Goal: Participate in discussion

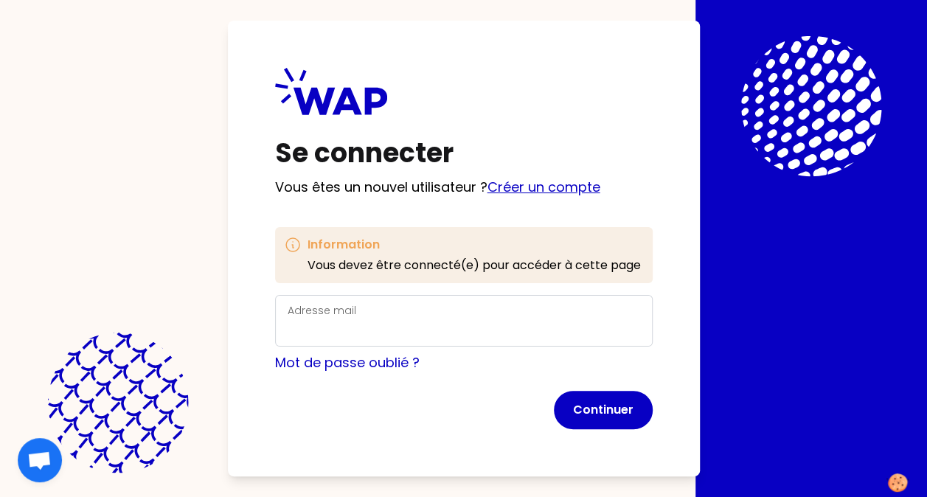
click at [573, 184] on link "Créer un compte" at bounding box center [543, 187] width 113 height 18
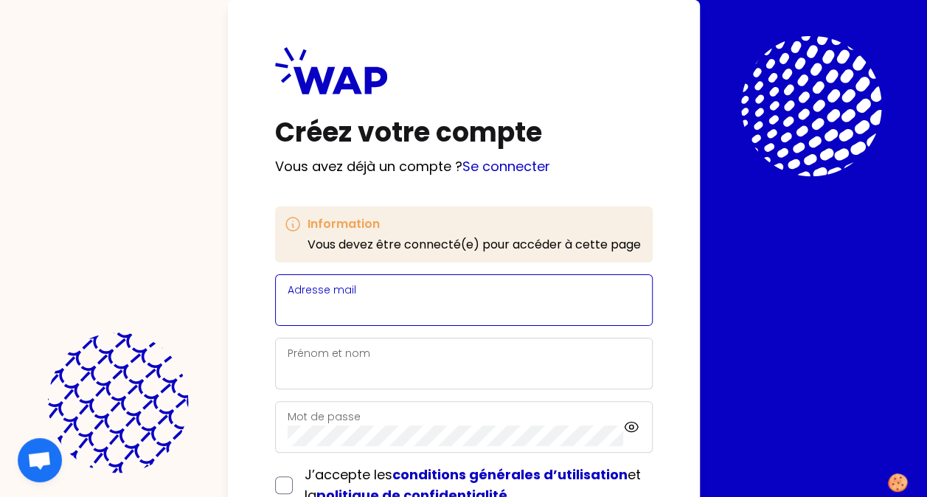
click at [336, 308] on input "Adresse mail" at bounding box center [463, 309] width 352 height 21
type input "[EMAIL_ADDRESS][DOMAIN_NAME]"
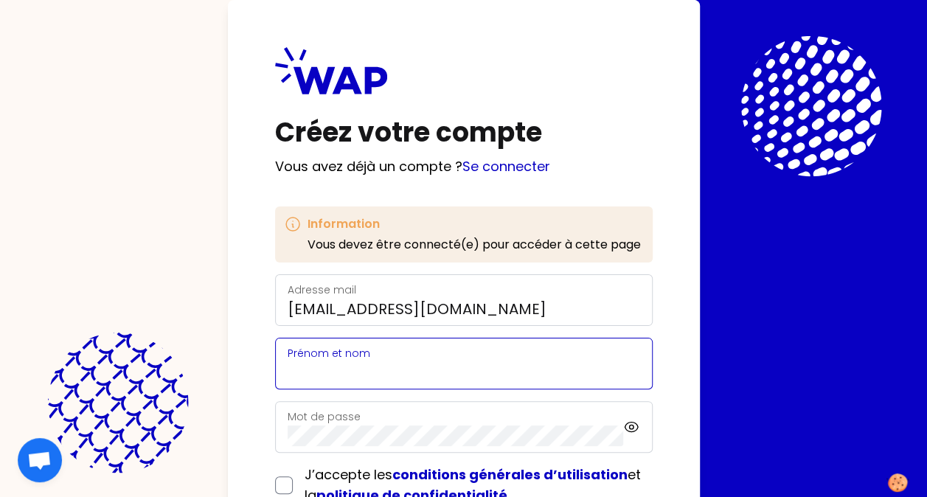
click at [366, 370] on input "Prénom et nom" at bounding box center [463, 372] width 352 height 21
type input "[PERSON_NAME]"
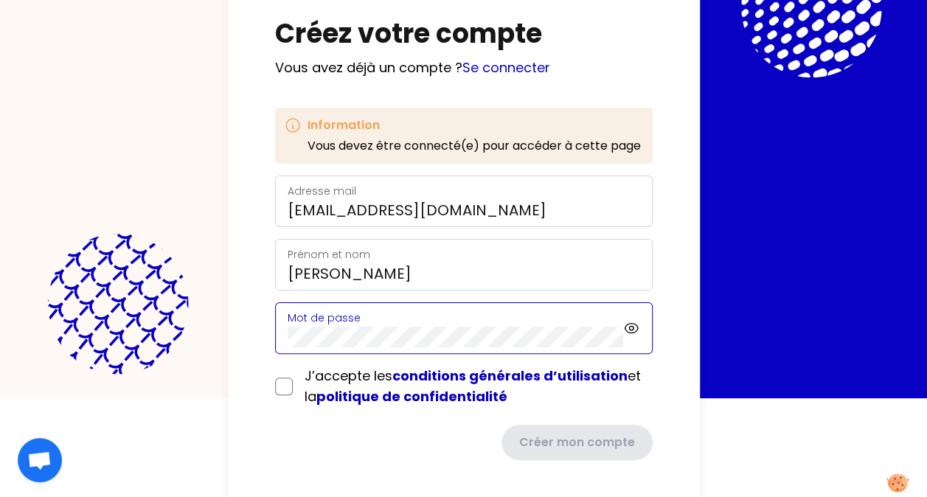
scroll to position [108, 0]
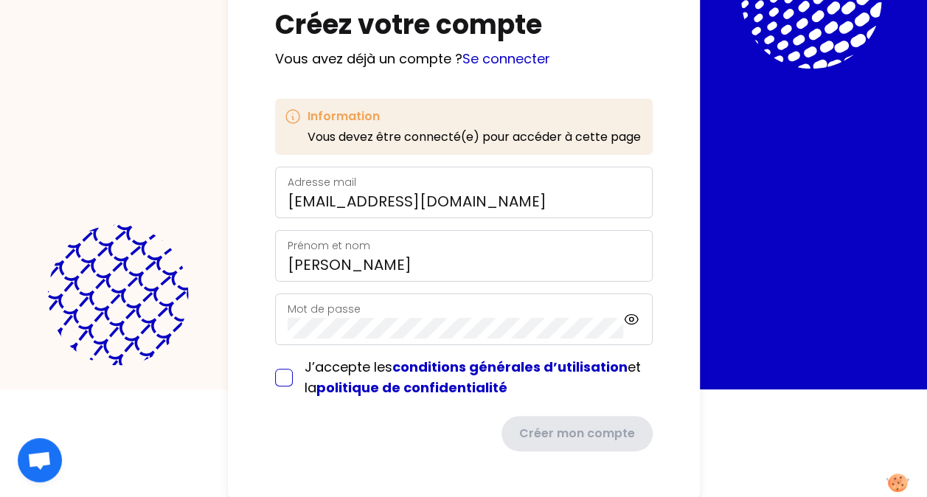
click at [280, 377] on form "Adresse mail [EMAIL_ADDRESS][DOMAIN_NAME] Prénom et nom [PERSON_NAME] Mot de pa…" at bounding box center [463, 309] width 377 height 285
click at [282, 374] on input "checkbox" at bounding box center [284, 378] width 18 height 18
checkbox input "true"
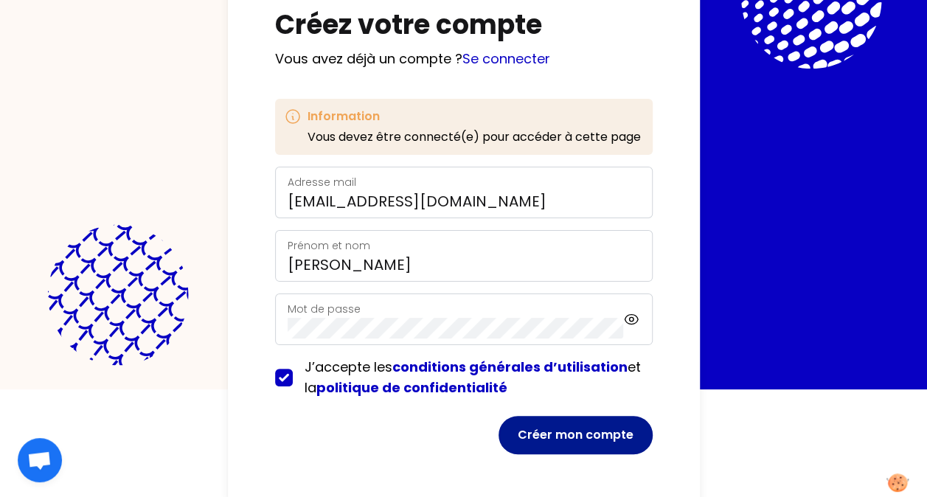
click at [543, 426] on button "Créer mon compte" at bounding box center [575, 435] width 154 height 38
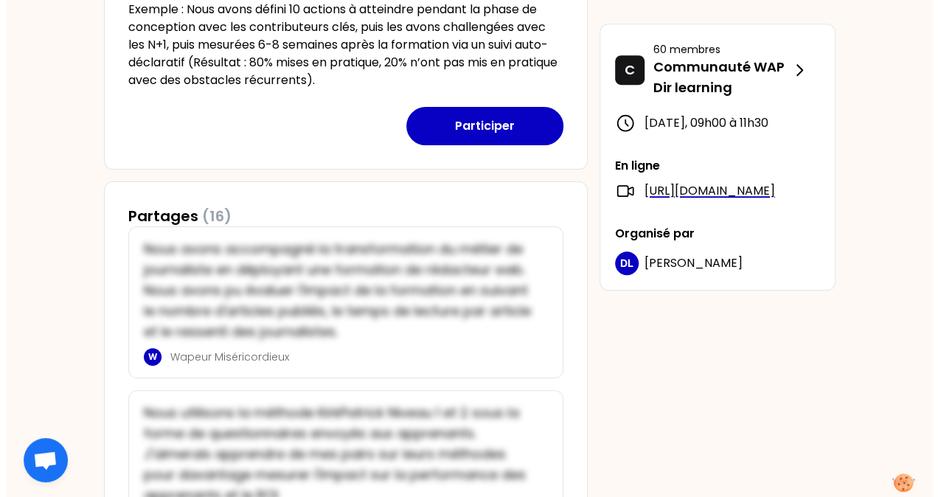
scroll to position [516, 0]
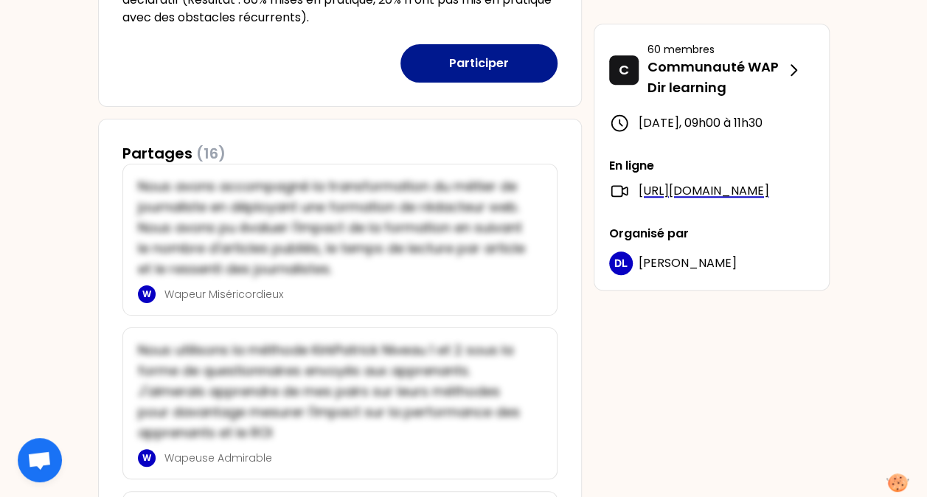
click at [520, 67] on button "Participer" at bounding box center [478, 63] width 157 height 38
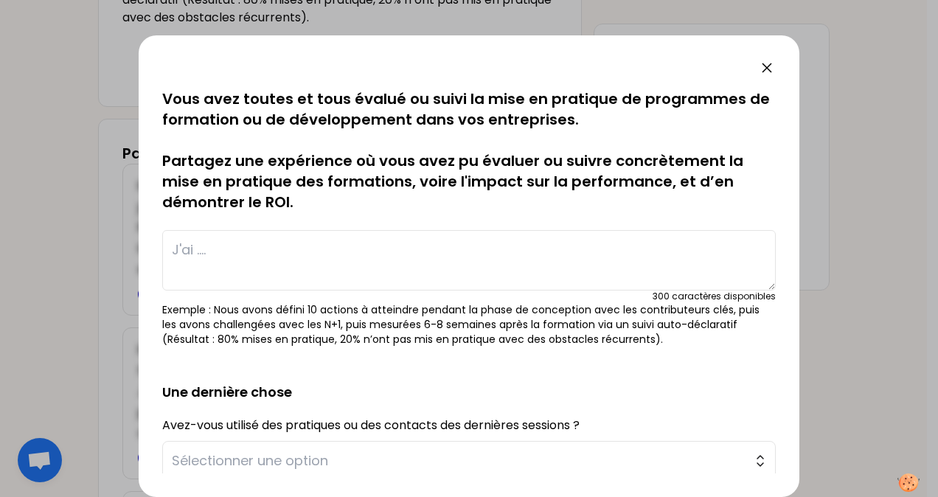
click at [257, 249] on textarea at bounding box center [468, 260] width 613 height 60
paste textarea "les managers ont une mise en situation avec un coach avec un use case → situati…"
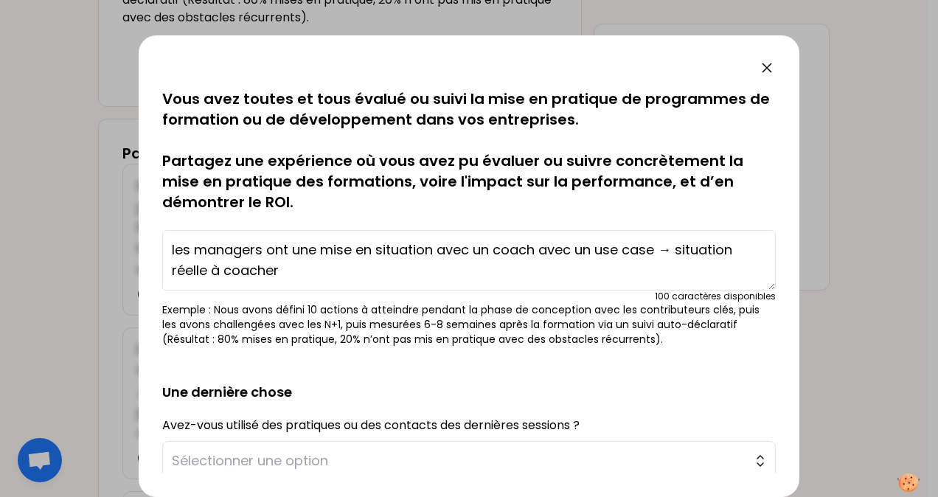
click at [209, 257] on textarea "les managers ont une mise en situation avec un coach avec un use case → situati…" at bounding box center [468, 260] width 613 height 60
click at [170, 248] on textarea "les managers ont une mise en situation avec un coach avec un use case → situati…" at bounding box center [468, 260] width 613 height 60
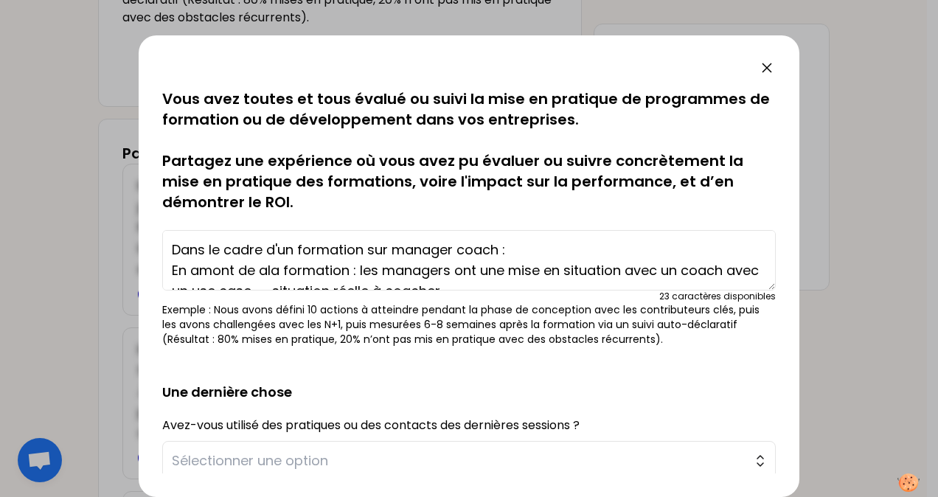
click at [269, 273] on textarea "Dans le cadre d'un formation sur manager coach : En amont de ala formation : le…" at bounding box center [468, 260] width 613 height 60
click at [470, 271] on textarea "Dans le cadre d'un formation sur manager coach : En amont de la formation : les…" at bounding box center [468, 260] width 613 height 60
click at [637, 269] on textarea "Dans le cadre d'un formation sur manager coach : En amont de la formation : les…" at bounding box center [468, 260] width 613 height 60
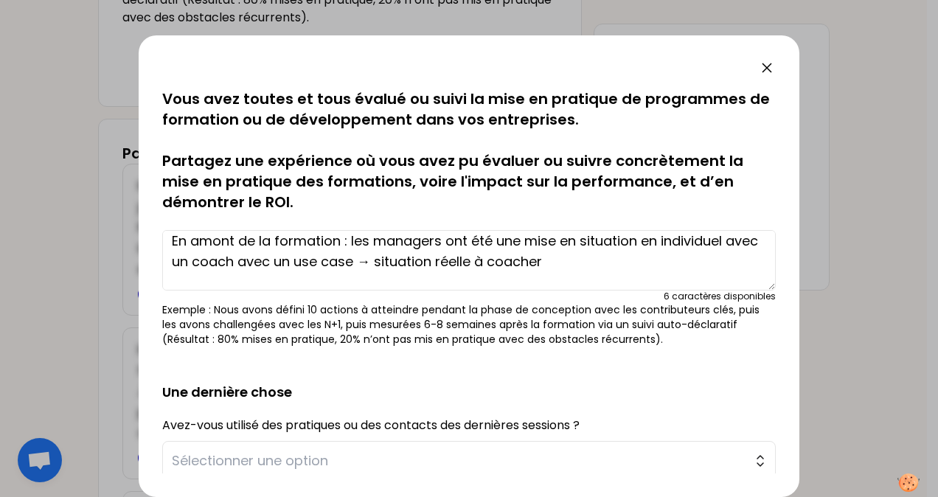
click at [585, 262] on textarea "Dans le cadre d'un formation sur manager coach : En amont de la formation : les…" at bounding box center [468, 260] width 613 height 60
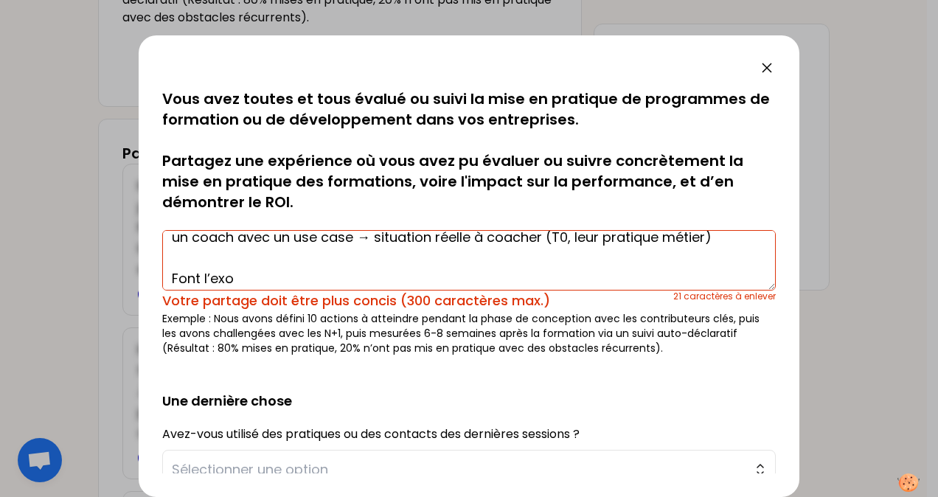
scroll to position [31, 0]
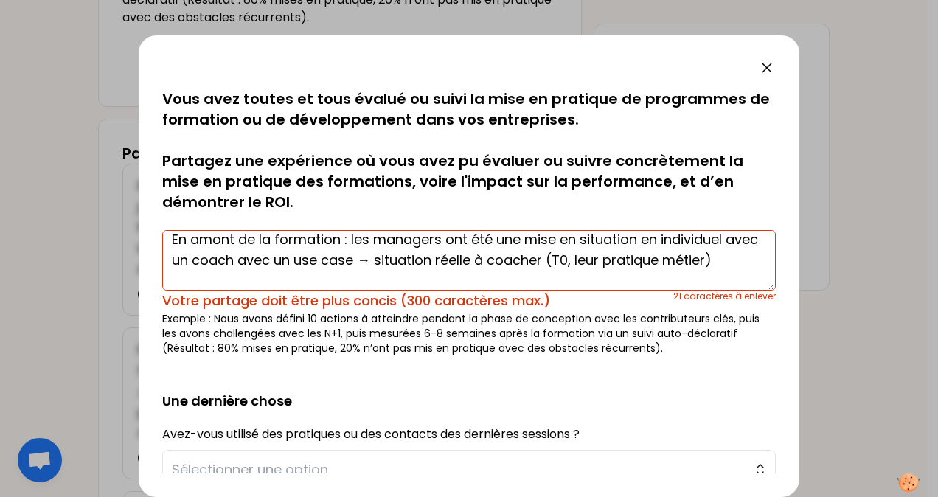
click at [171, 242] on textarea "Dans le cadre d'un formation sur manager coach : En amont de la formation : les…" at bounding box center [468, 260] width 613 height 60
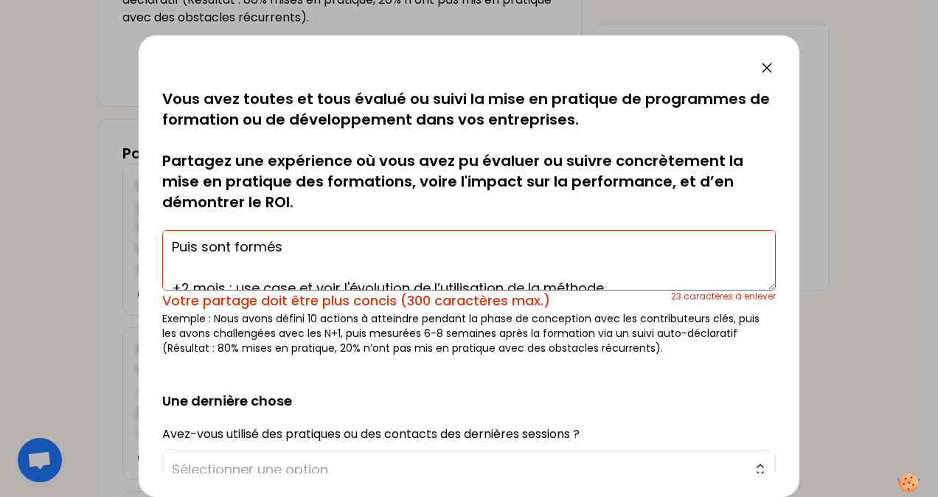
scroll to position [104, 0]
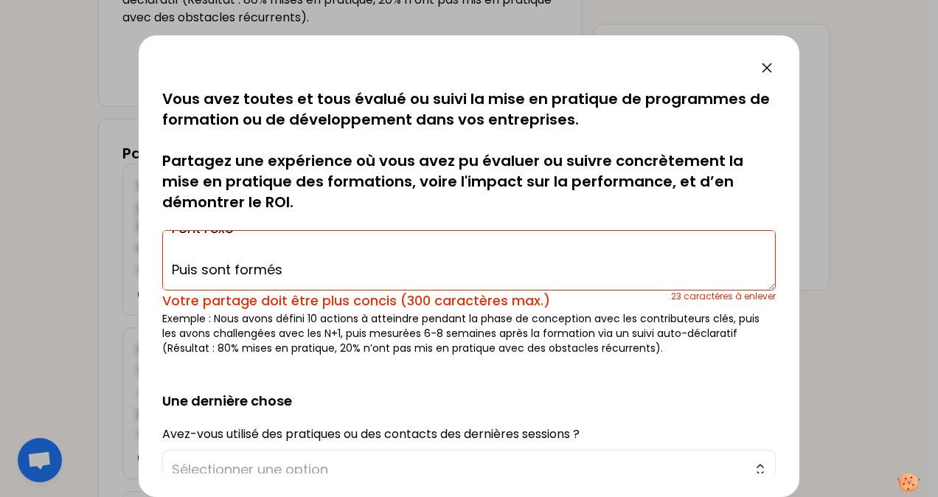
click at [218, 280] on textarea "Dans le cadre d'un formation sur manager coach : - En amont de la formation : l…" at bounding box center [468, 260] width 613 height 60
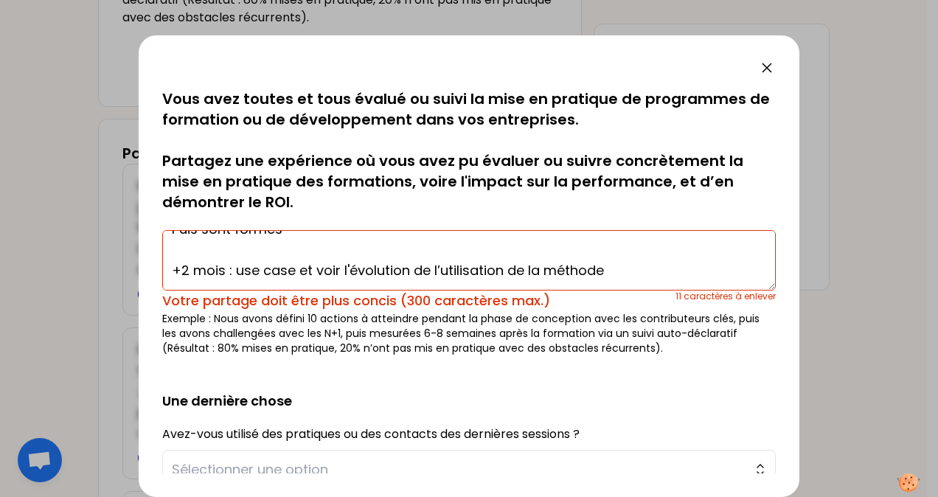
scroll to position [72, 0]
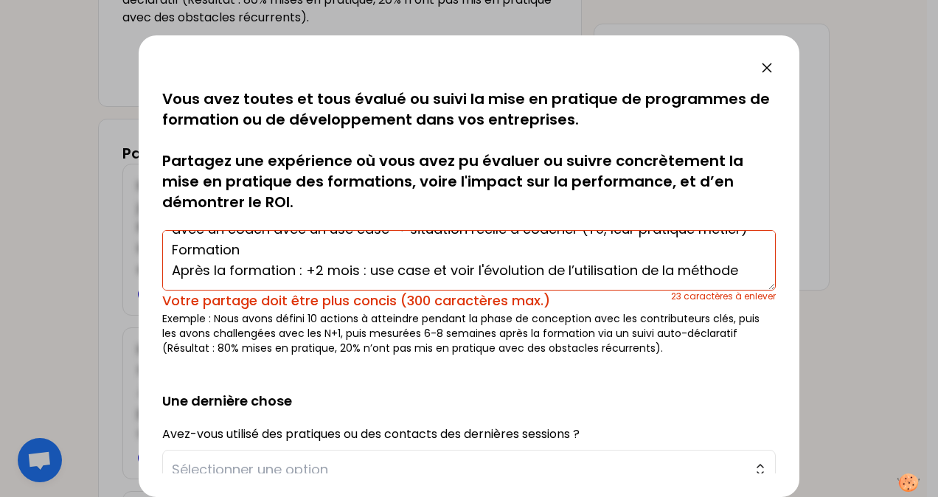
click at [366, 282] on textarea "Dans le cadre d'un formation sur manager coach : - En amont de la formation : l…" at bounding box center [468, 260] width 613 height 60
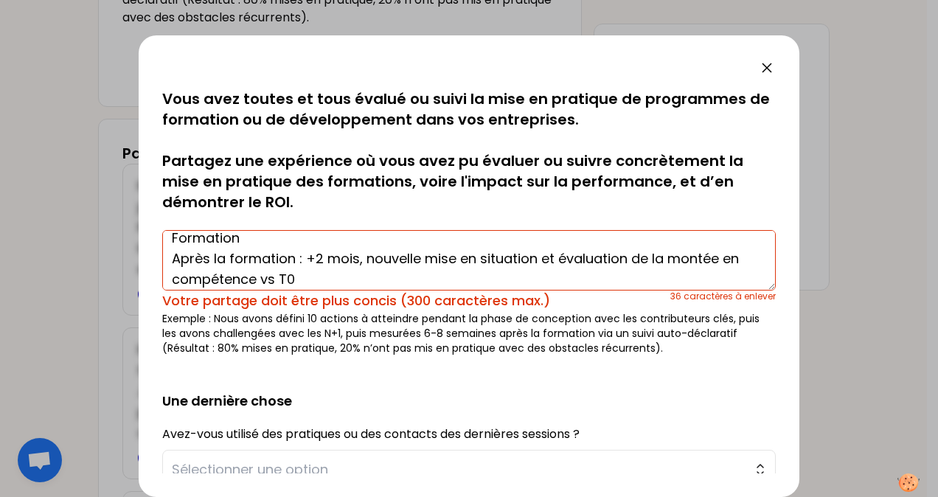
scroll to position [0, 0]
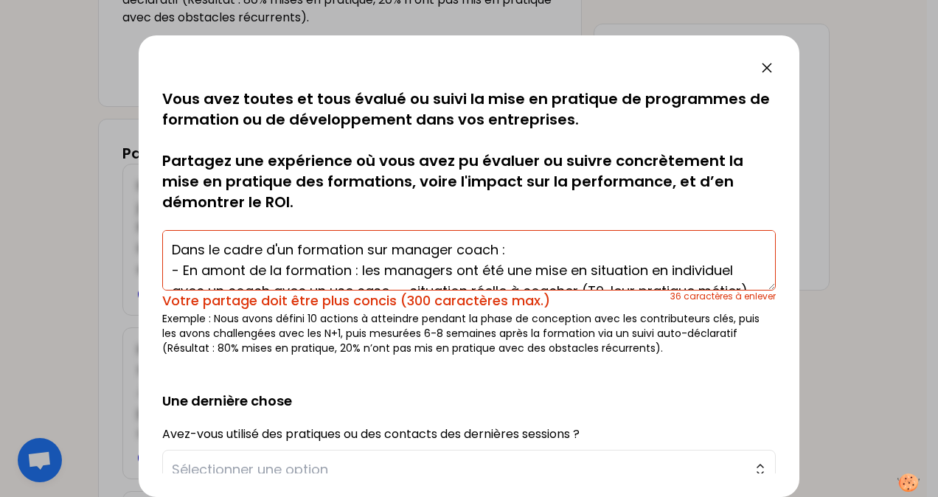
click at [302, 248] on textarea "Dans le cadre d'un formation sur manager coach : - En amont de la formation : l…" at bounding box center [468, 260] width 613 height 60
drag, startPoint x: 507, startPoint y: 246, endPoint x: 167, endPoint y: 242, distance: 340.6
click at [167, 242] on textarea "Dans le cadre d'un formation sur manager coach : - En amont de la formation : l…" at bounding box center [468, 260] width 613 height 60
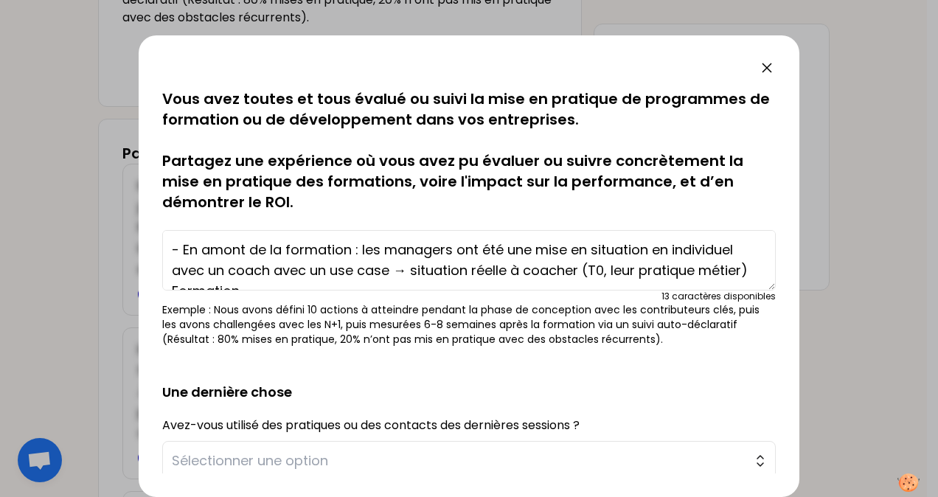
click at [183, 249] on textarea "- En amont de la formation : les managers ont été une mise en situation en indi…" at bounding box center [468, 260] width 613 height 60
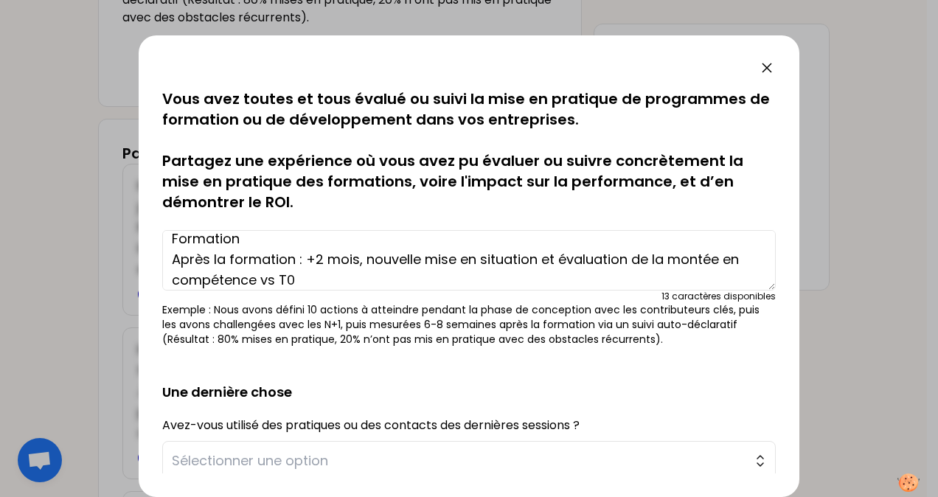
scroll to position [74, 0]
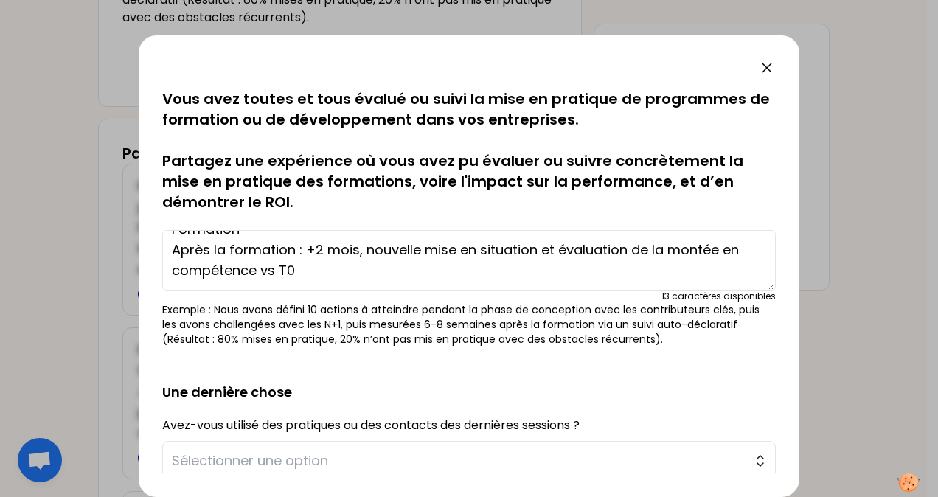
click at [171, 238] on textarea "- En amont de la formation : les managers ont été une mise en situation en indi…" at bounding box center [468, 260] width 613 height 60
click at [168, 257] on textarea "- En amont de la formation : les managers ont été une mise en situation en indi…" at bounding box center [468, 260] width 613 height 60
click at [329, 284] on textarea "- En amont de la formation : les managers ont été une mise en situation en indi…" at bounding box center [468, 260] width 613 height 60
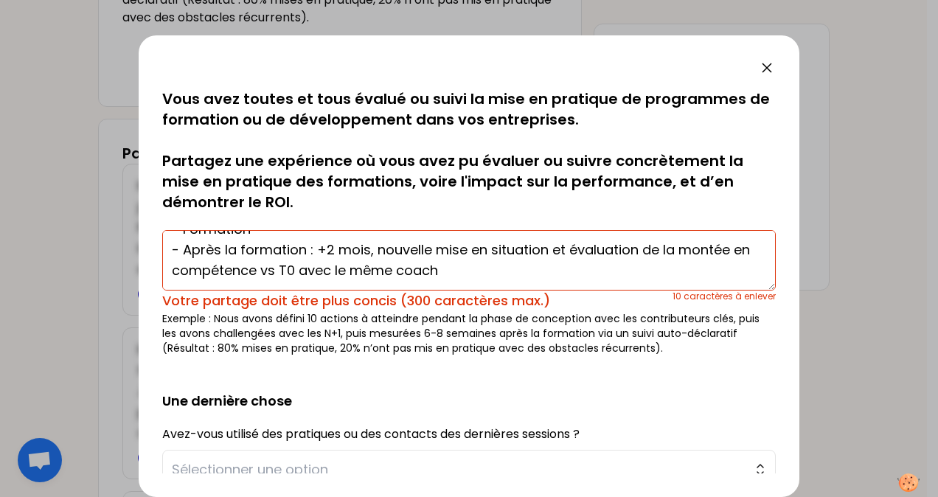
scroll to position [0, 0]
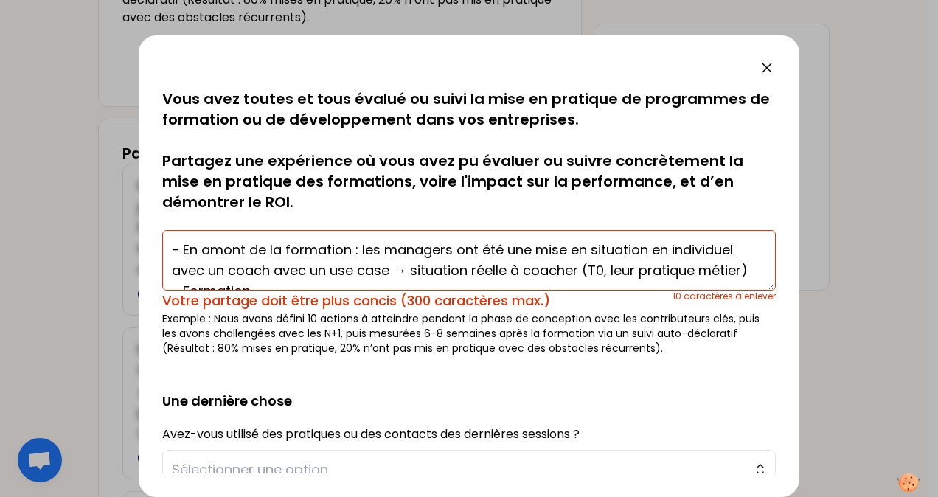
click at [644, 248] on textarea "- En amont de la formation : les managers ont été une mise en situation en indi…" at bounding box center [468, 260] width 613 height 60
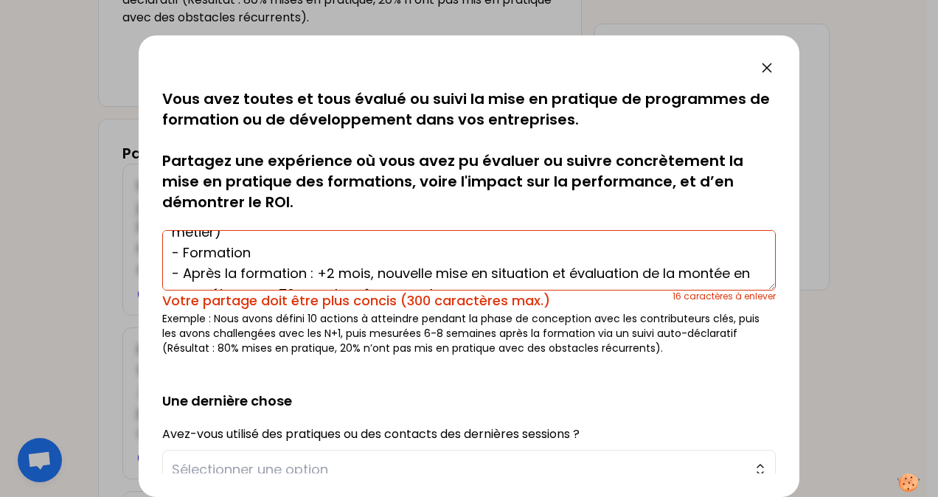
scroll to position [29, 0]
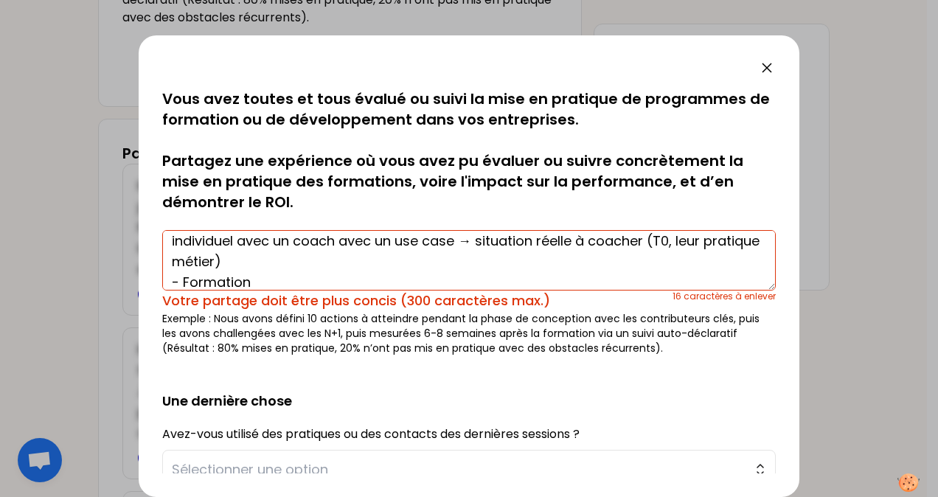
click at [650, 270] on textarea "- En amont de la formation : les managers ont été une mise en situation (MES) e…" at bounding box center [468, 260] width 613 height 60
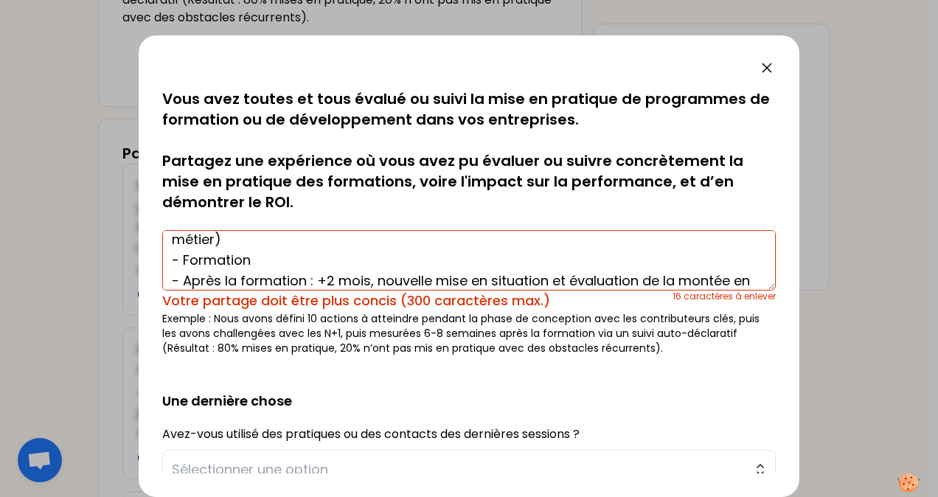
click at [634, 278] on textarea "- En amont de la formation : les managers ont été une mise en situation (MES) e…" at bounding box center [468, 260] width 613 height 60
click at [547, 279] on textarea "- En amont de la formation : les managers ont été une mise en situation (MES) e…" at bounding box center [468, 260] width 613 height 60
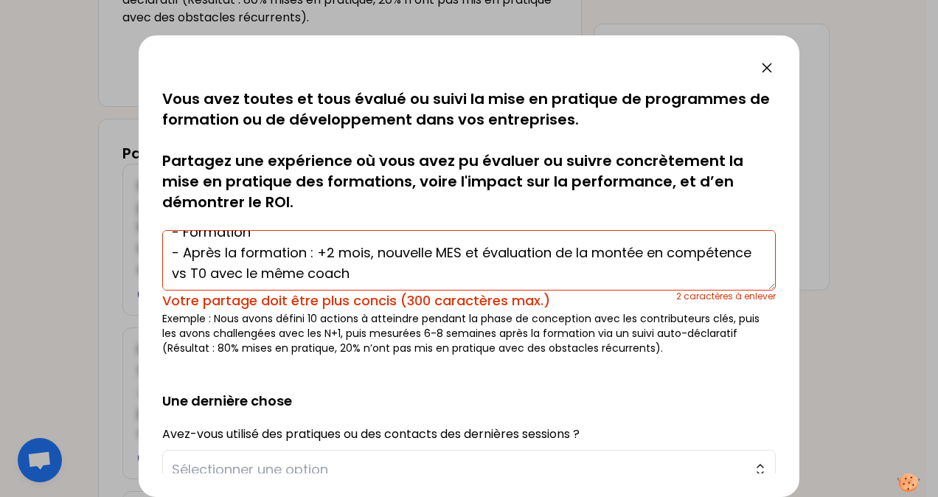
scroll to position [103, 0]
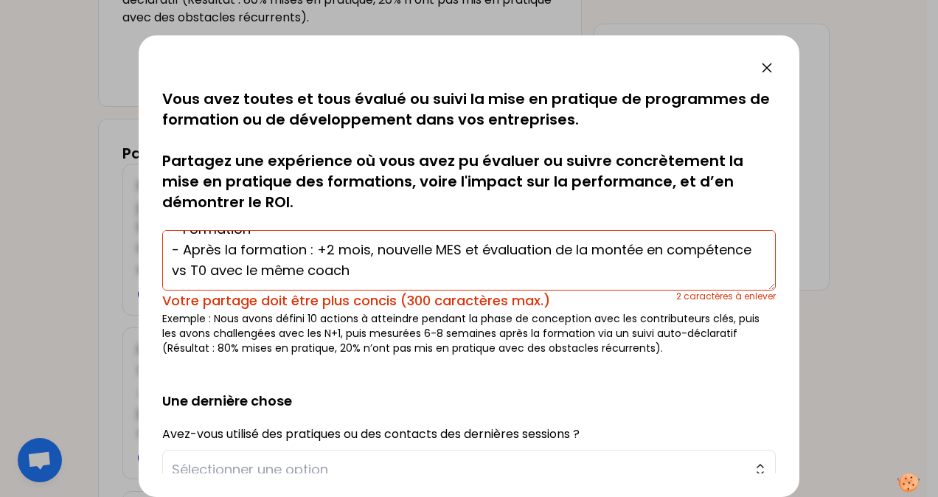
click at [516, 249] on textarea "- En amont de la formation : les managers ont été une mise en situation (MES) e…" at bounding box center [468, 260] width 613 height 60
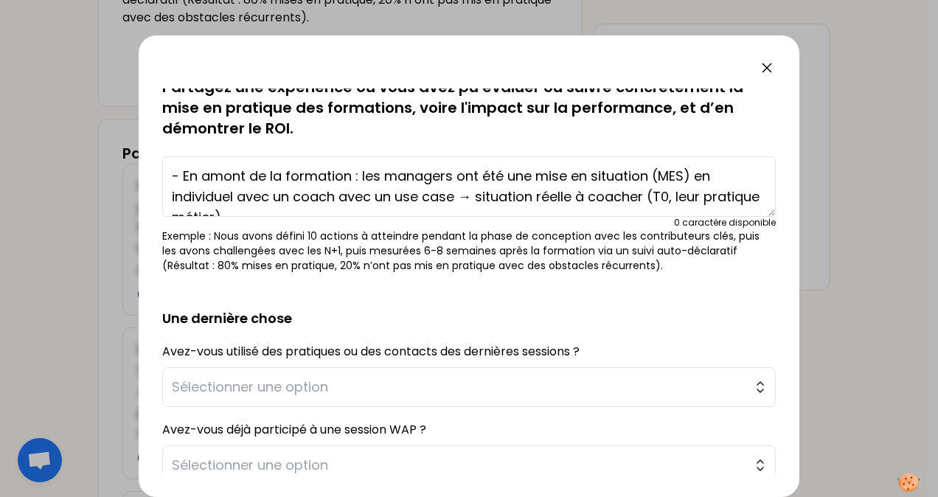
scroll to position [147, 0]
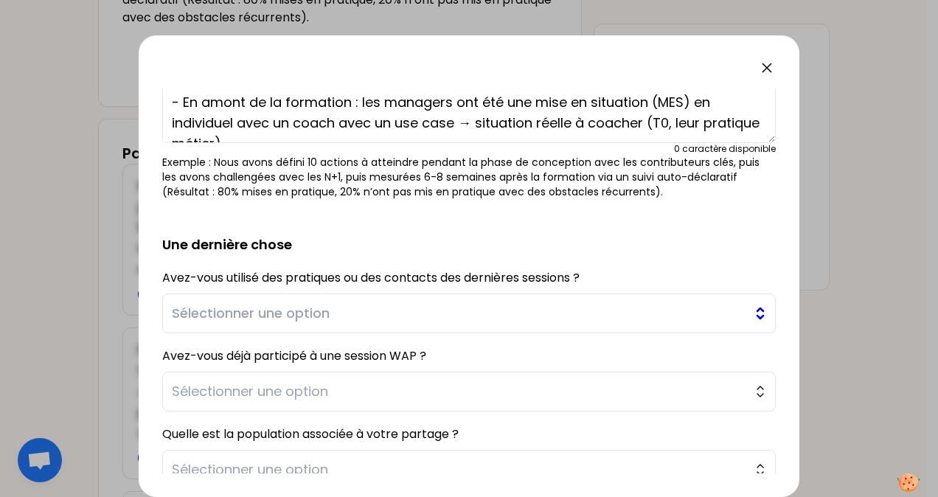
type textarea "- En amont de la formation : les managers ont été une mise en situation (MES) e…"
click at [745, 307] on button "Sélectionner une option" at bounding box center [468, 313] width 613 height 40
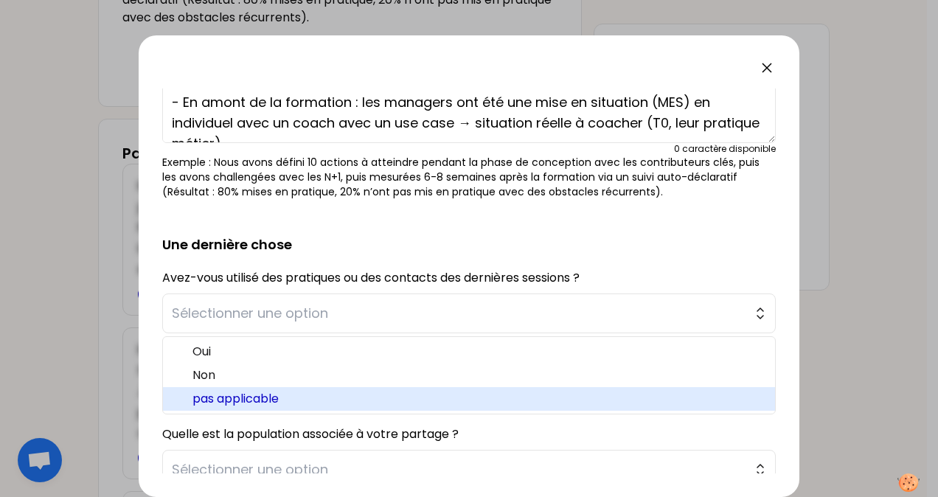
click at [303, 392] on span "pas applicable" at bounding box center [477, 399] width 571 height 18
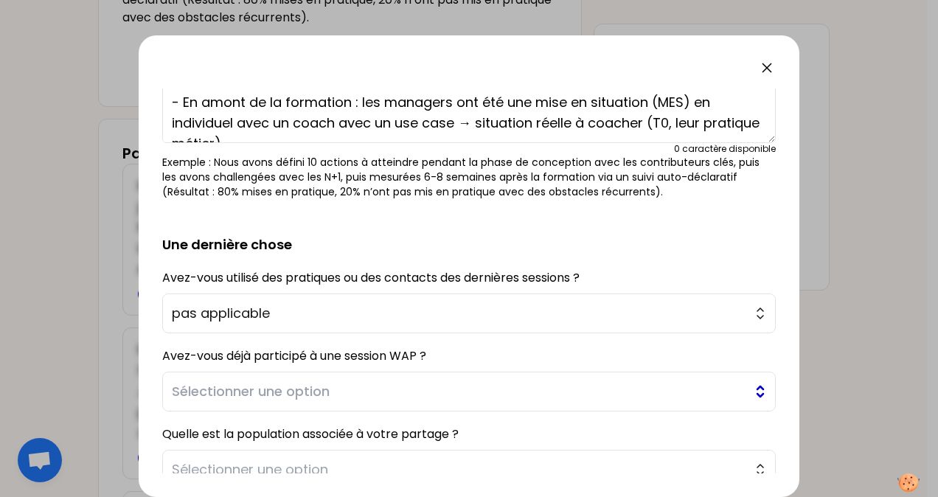
scroll to position [221, 0]
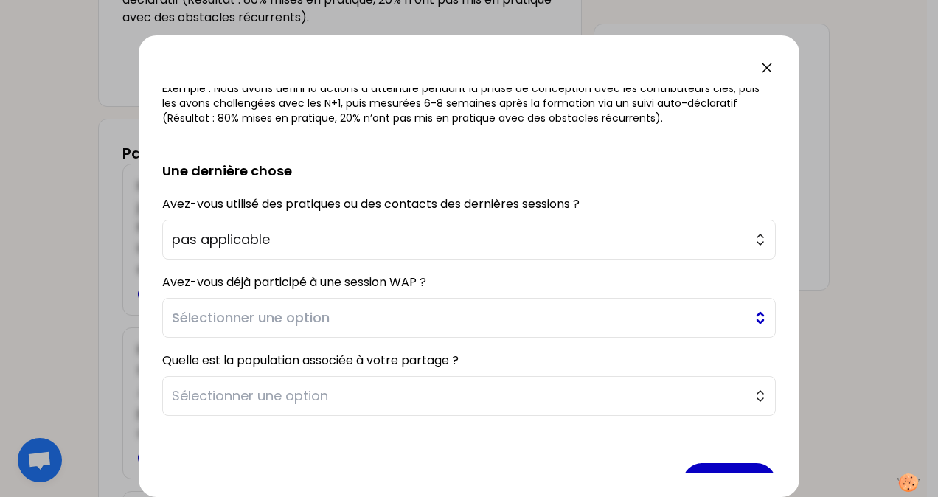
click at [750, 316] on button "Sélectionner une option" at bounding box center [468, 318] width 613 height 40
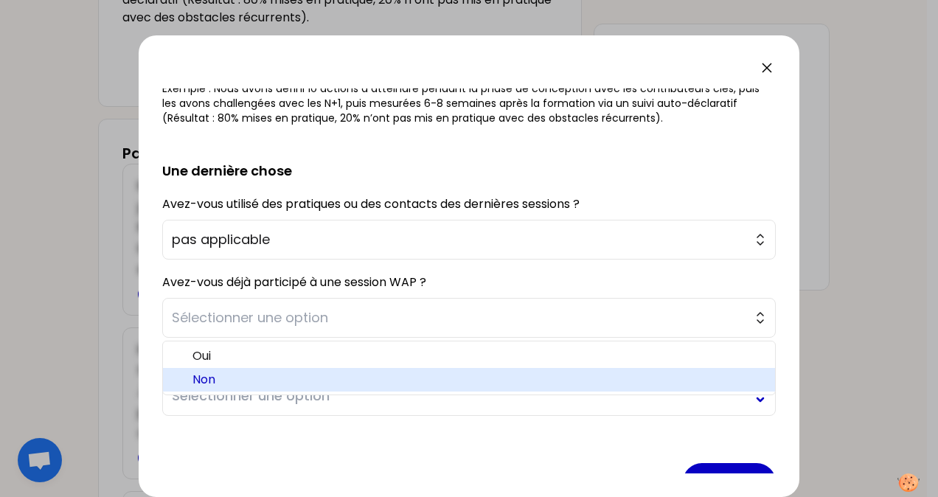
click at [408, 377] on span "Non" at bounding box center [477, 380] width 571 height 18
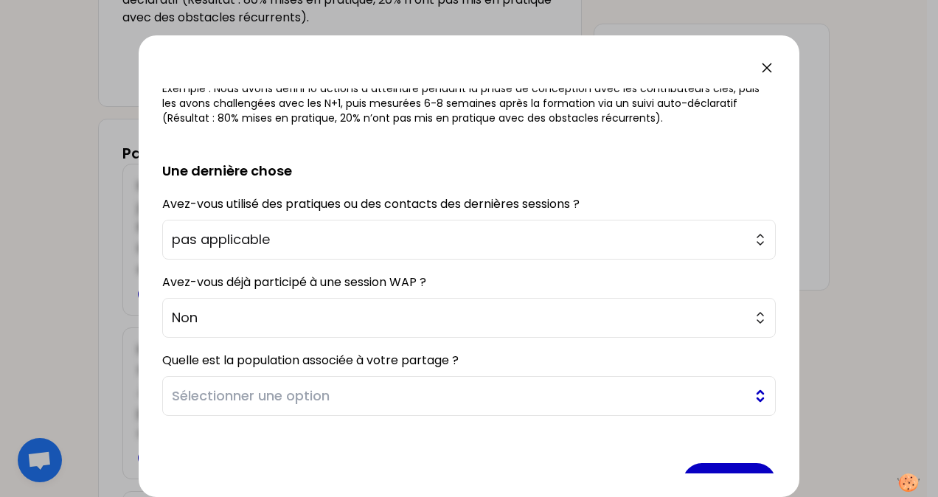
click at [749, 391] on button "Sélectionner une option" at bounding box center [468, 396] width 613 height 40
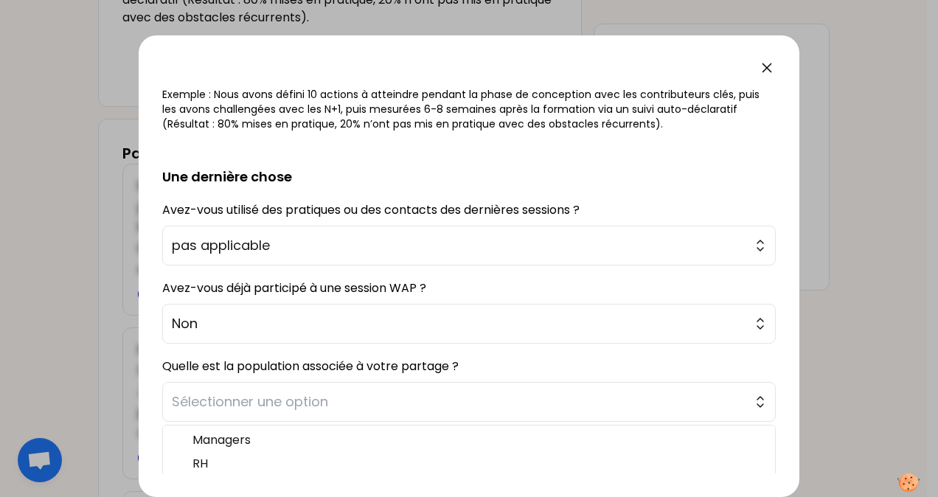
scroll to position [185, 0]
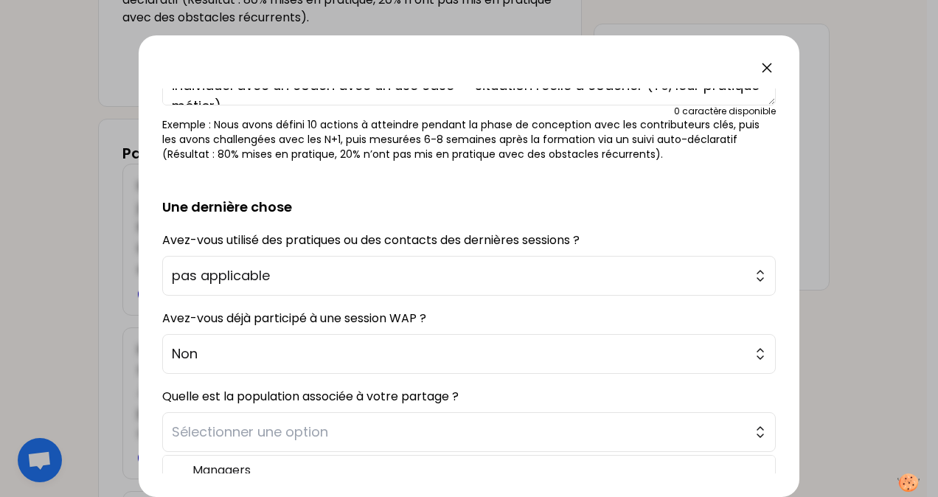
click at [442, 436] on span "Sélectionner une option" at bounding box center [459, 432] width 574 height 21
click at [752, 432] on button "Sélectionner une option" at bounding box center [468, 432] width 613 height 40
click at [749, 434] on button "Sélectionner une option" at bounding box center [468, 432] width 613 height 40
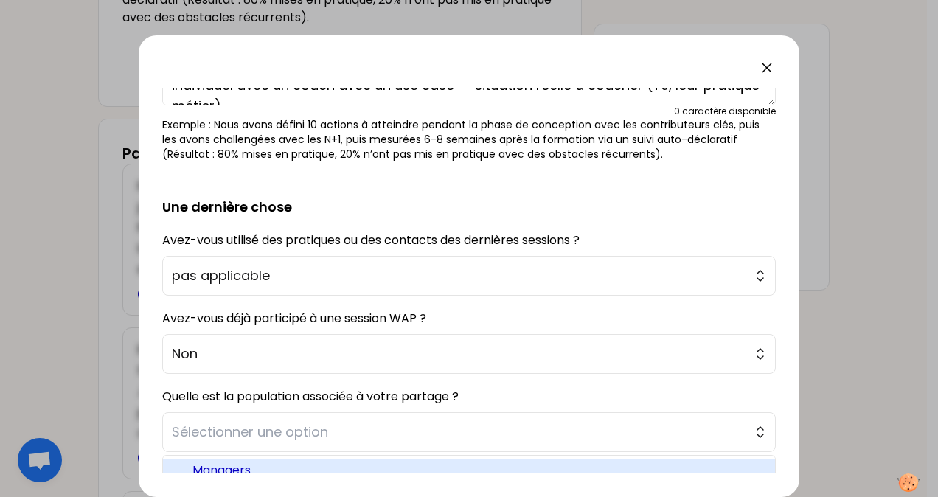
click at [249, 462] on span "Managers" at bounding box center [477, 470] width 571 height 18
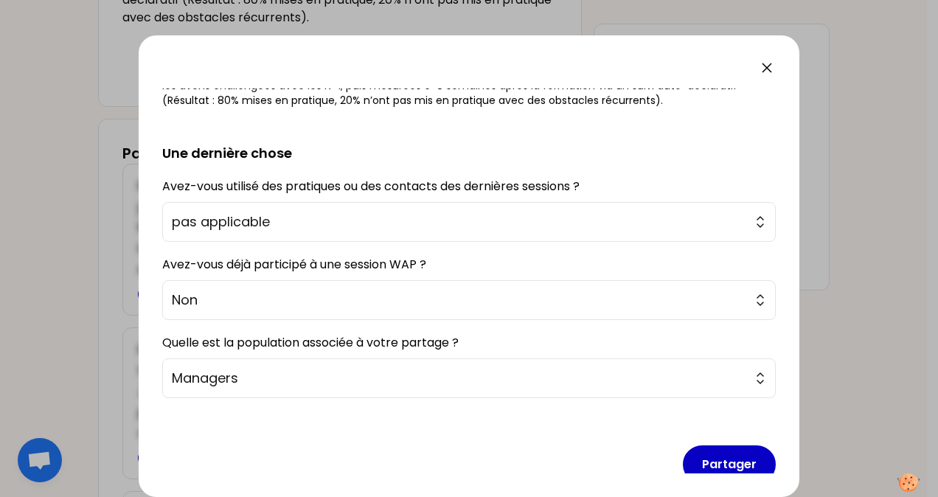
scroll to position [259, 0]
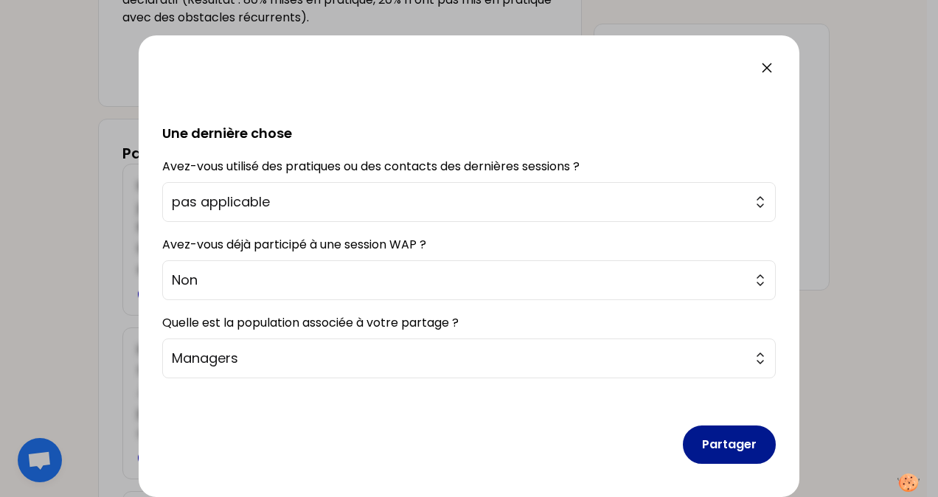
click at [727, 441] on button "Partager" at bounding box center [729, 444] width 93 height 38
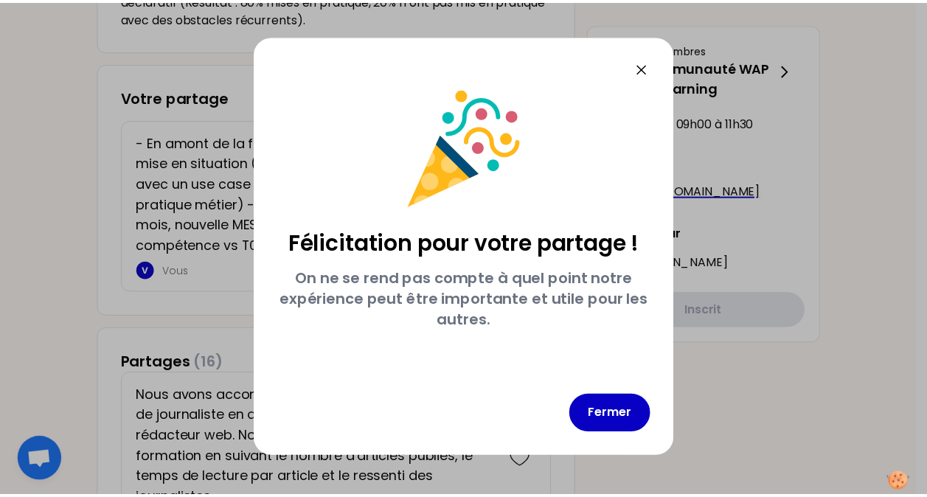
scroll to position [0, 0]
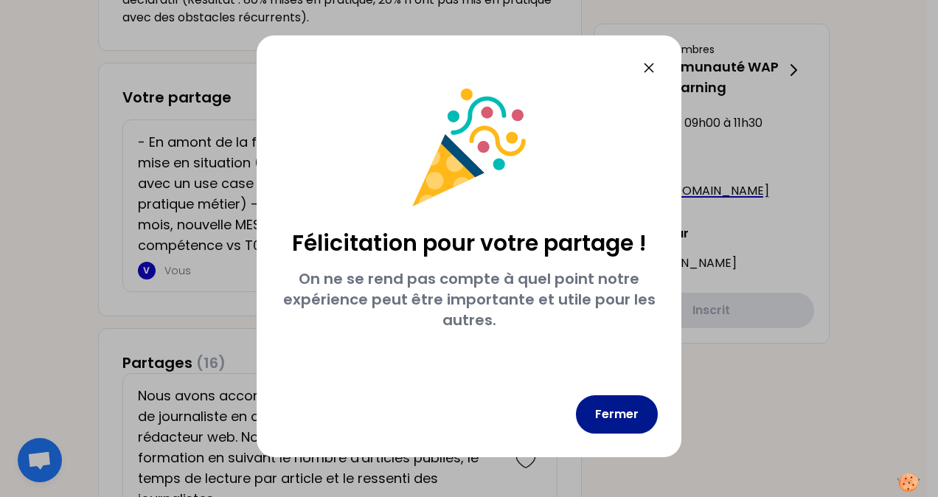
click at [625, 425] on button "Fermer" at bounding box center [617, 414] width 82 height 38
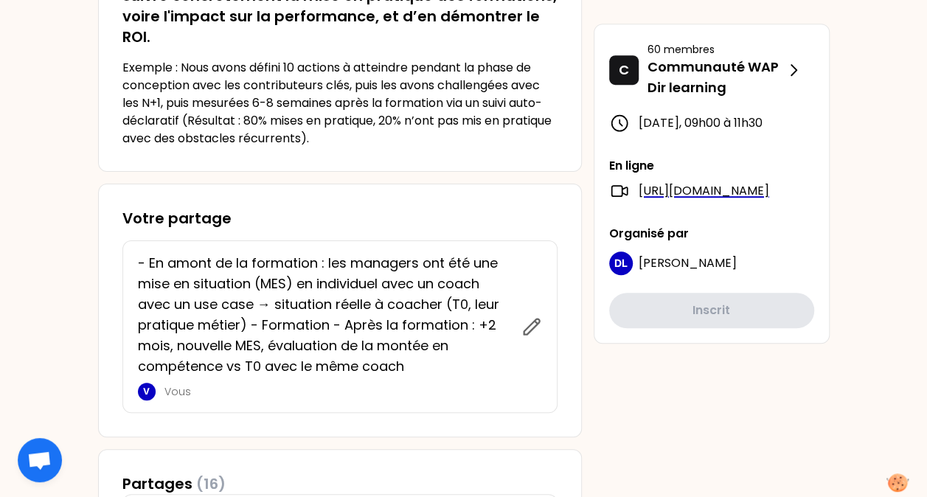
scroll to position [221, 0]
